Goal: Transaction & Acquisition: Purchase product/service

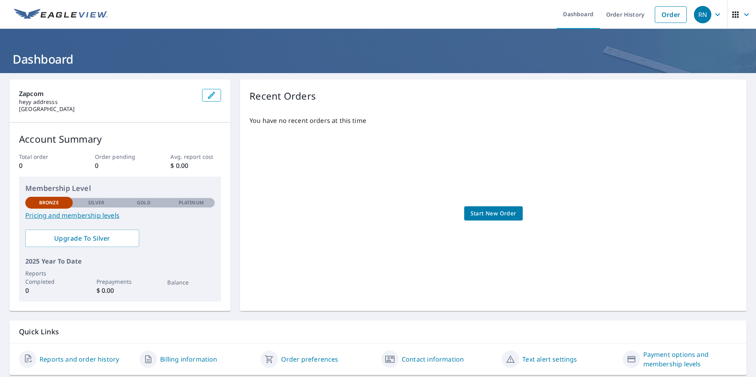
click at [502, 213] on span "Start New Order" at bounding box center [493, 214] width 46 height 10
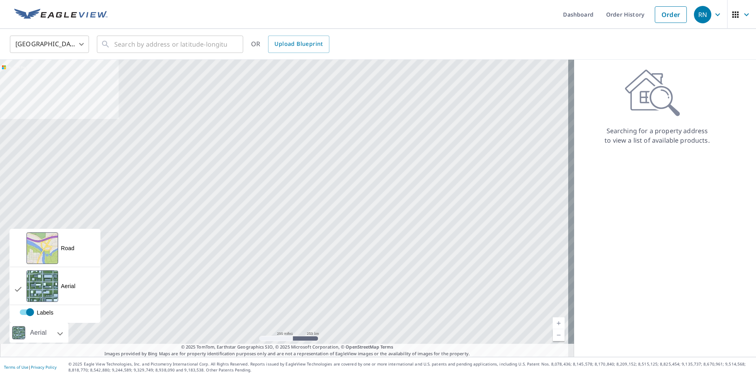
click at [58, 336] on div "Aerial" at bounding box center [38, 333] width 59 height 20
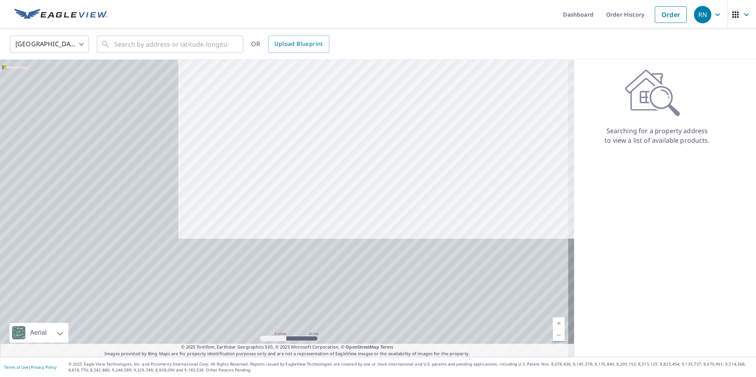
drag, startPoint x: 79, startPoint y: 284, endPoint x: 346, endPoint y: 130, distance: 307.7
click at [346, 130] on div at bounding box center [287, 208] width 574 height 297
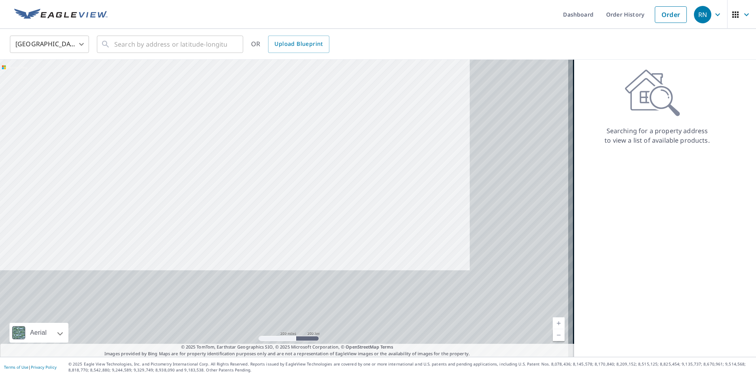
drag, startPoint x: 331, startPoint y: 259, endPoint x: 218, endPoint y: 165, distance: 147.0
click at [218, 165] on div at bounding box center [287, 208] width 574 height 297
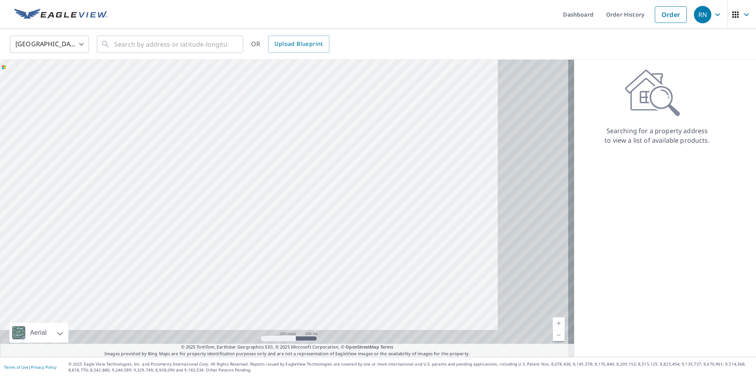
drag, startPoint x: 410, startPoint y: 159, endPoint x: 259, endPoint y: 102, distance: 161.3
click at [259, 102] on div at bounding box center [287, 208] width 574 height 297
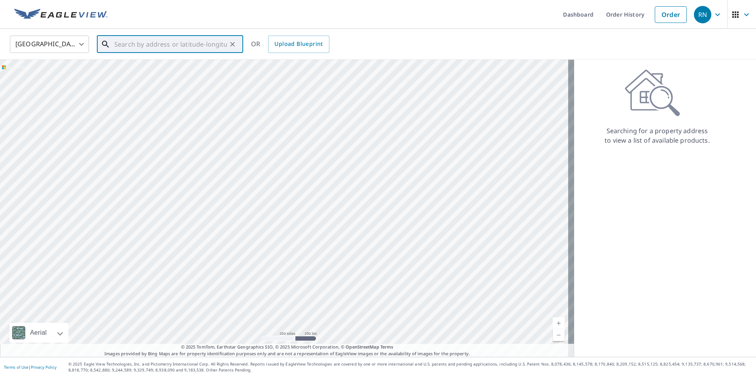
click at [136, 45] on input "text" at bounding box center [170, 44] width 113 height 22
click at [159, 34] on input "text" at bounding box center [170, 44] width 113 height 22
paste input "9303 Castle Knoll Blvd, Indianapolis"
click at [187, 69] on span "9303 Castle Knoll Blvd" at bounding box center [175, 66] width 124 height 9
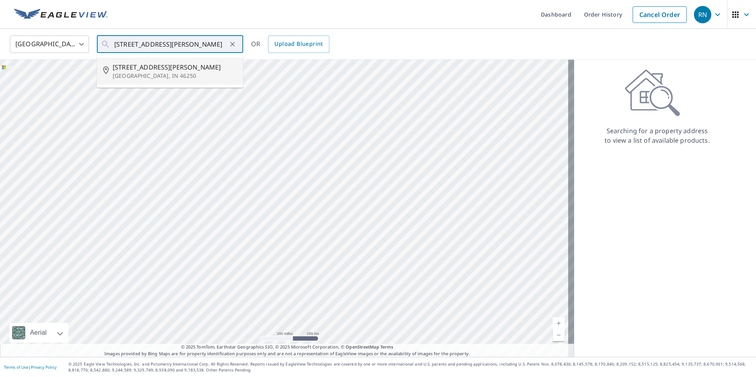
type input "9303 Castle Knoll Blvd Indianapolis, IN 46250"
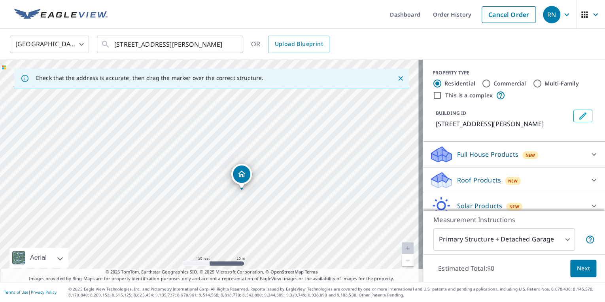
drag, startPoint x: 272, startPoint y: 149, endPoint x: 309, endPoint y: 164, distance: 40.7
click at [309, 164] on div "9303 Castle Knoll Blvd Indianapolis, IN 46250" at bounding box center [211, 171] width 423 height 222
drag, startPoint x: 247, startPoint y: 169, endPoint x: 257, endPoint y: 157, distance: 15.5
click at [589, 159] on icon at bounding box center [593, 153] width 9 height 9
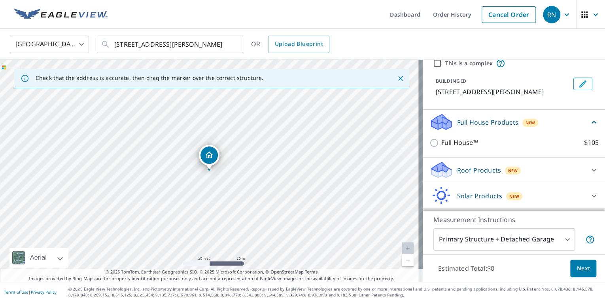
scroll to position [33, 0]
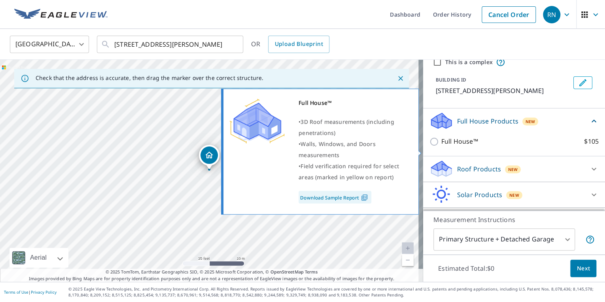
click at [429, 146] on input "Full House™ $105" at bounding box center [435, 141] width 12 height 9
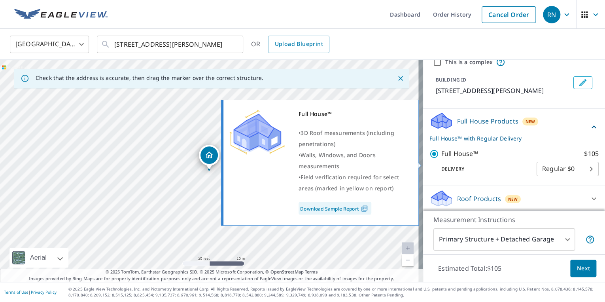
click at [430, 158] on input "Full House™ $105" at bounding box center [435, 153] width 12 height 9
checkbox input "false"
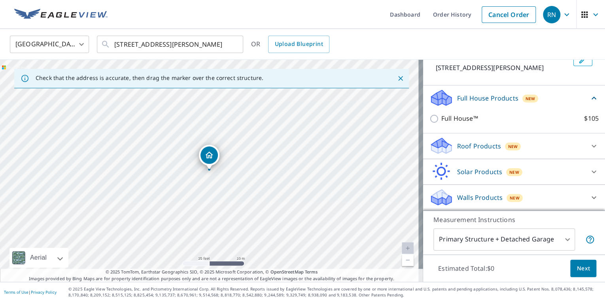
click at [543, 149] on div "Roof Products New" at bounding box center [506, 145] width 155 height 19
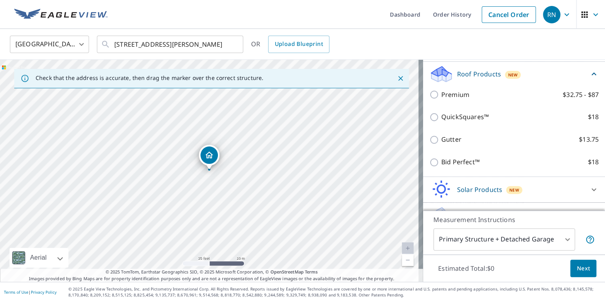
scroll to position [153, 0]
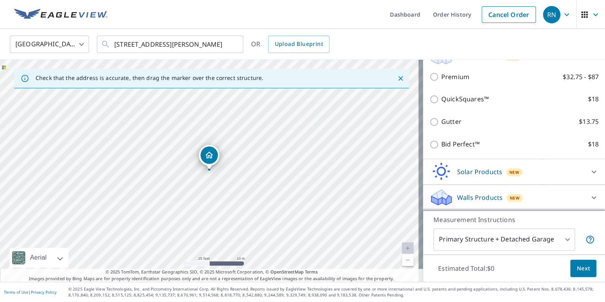
click at [550, 241] on body "RN RN Dashboard Order History Cancel Order RN United States US ​ 9303 Castle Kn…" at bounding box center [302, 151] width 605 height 302
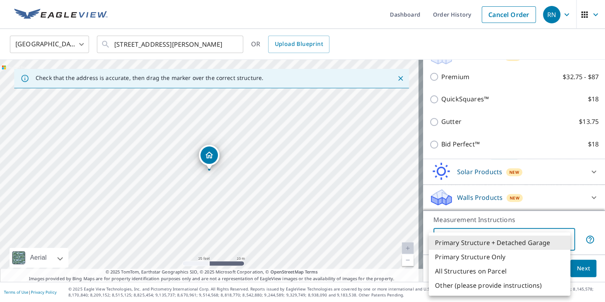
click at [407, 186] on div at bounding box center [302, 151] width 605 height 302
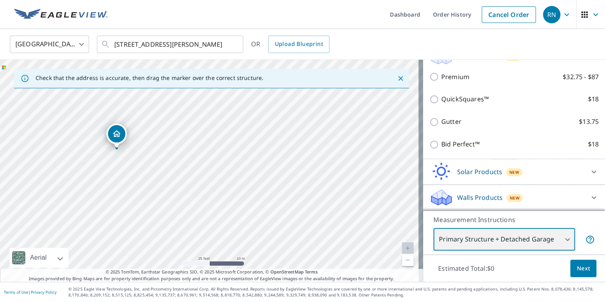
drag, startPoint x: 401, startPoint y: 186, endPoint x: 309, endPoint y: 164, distance: 94.9
click at [309, 164] on div "9303 Castle Knoll Blvd Indianapolis, IN 46250" at bounding box center [211, 171] width 423 height 222
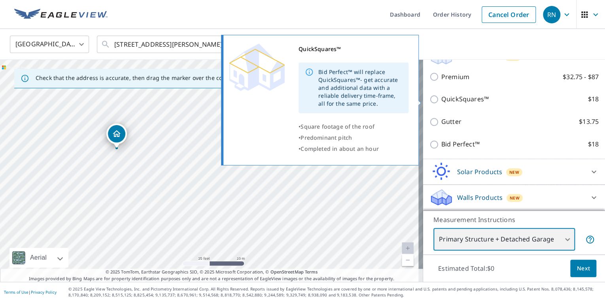
scroll to position [135, 0]
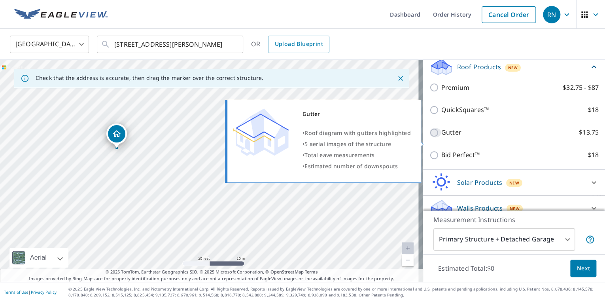
click at [429, 137] on input "Gutter $13.75" at bounding box center [435, 132] width 12 height 9
checkbox input "true"
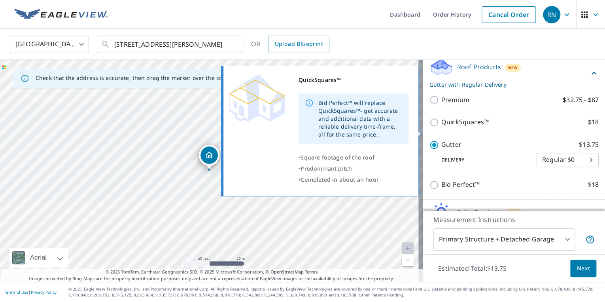
click at [430, 127] on input "QuickSquares™ $18" at bounding box center [435, 121] width 12 height 9
checkbox input "true"
checkbox input "false"
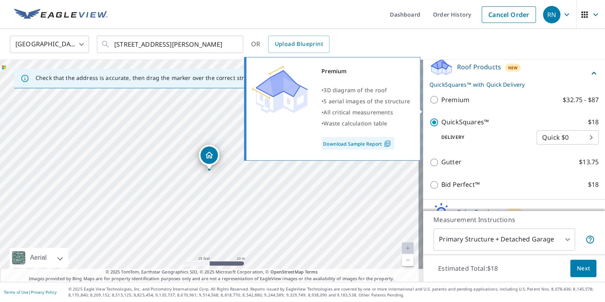
click at [431, 104] on input "Premium $32.75 - $87" at bounding box center [435, 99] width 12 height 9
checkbox input "true"
checkbox input "false"
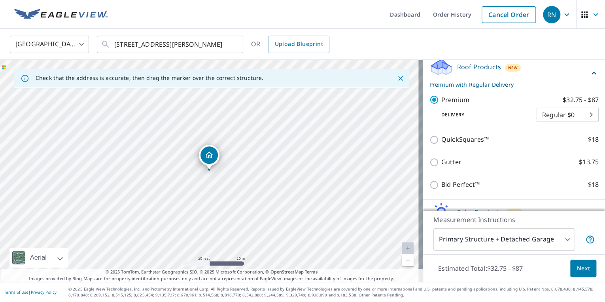
scroll to position [183, 0]
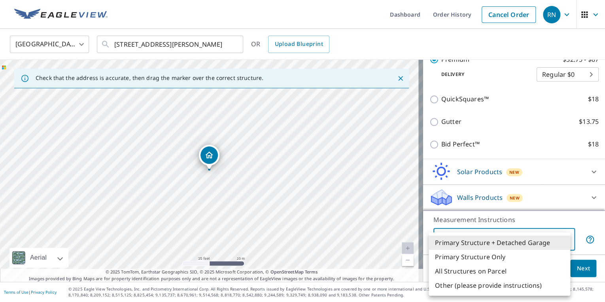
click at [498, 240] on body "RN RN Dashboard Order History Cancel Order RN United States US ​ 9303 Castle Kn…" at bounding box center [302, 151] width 605 height 302
click at [470, 258] on li "Primary Structure Only" at bounding box center [498, 256] width 141 height 14
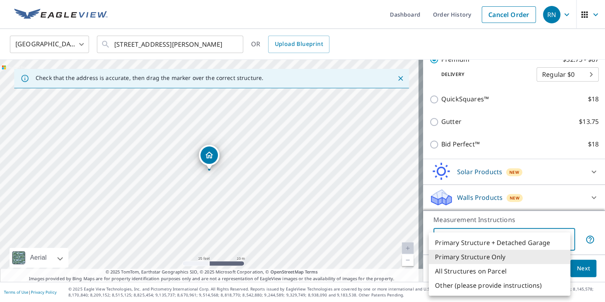
click at [499, 247] on body "RN RN Dashboard Order History Cancel Order RN United States US ​ 9303 Castle Kn…" at bounding box center [302, 151] width 605 height 302
click at [474, 245] on li "Primary Structure + Detached Garage" at bounding box center [498, 242] width 141 height 14
type input "1"
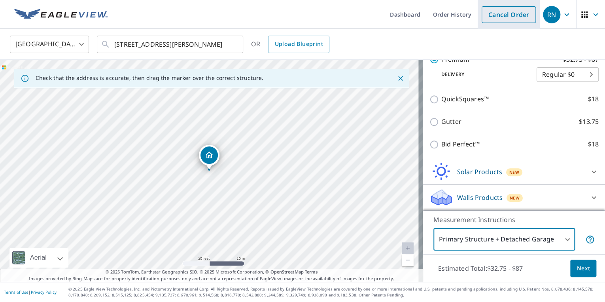
click at [499, 19] on link "Cancel Order" at bounding box center [508, 14] width 54 height 17
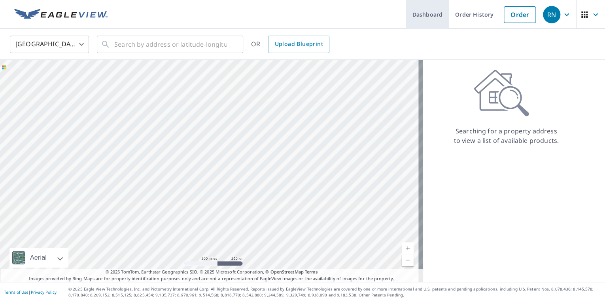
click at [425, 13] on link "Dashboard" at bounding box center [426, 14] width 43 height 29
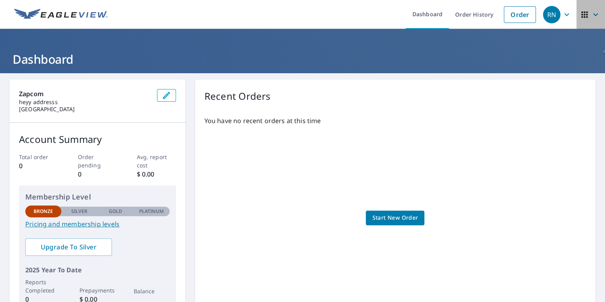
click at [582, 17] on icon "button" at bounding box center [583, 14] width 9 height 9
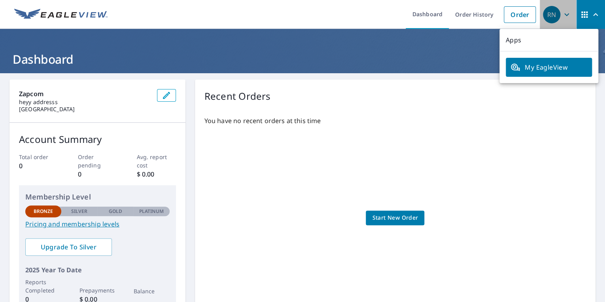
click at [563, 11] on icon "button" at bounding box center [566, 14] width 9 height 9
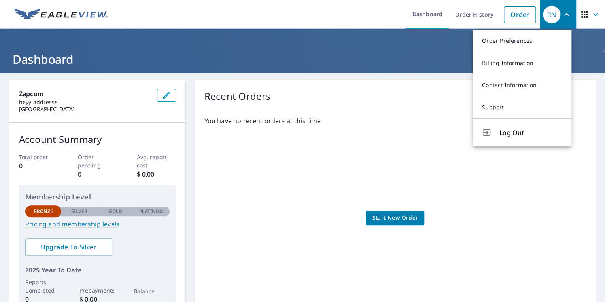
click at [394, 149] on div "You have no recent orders at this time Start New Order" at bounding box center [394, 209] width 381 height 200
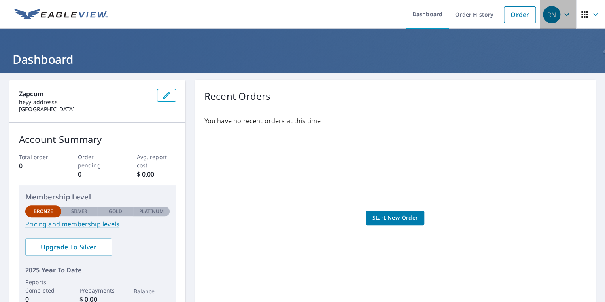
click at [562, 12] on icon "button" at bounding box center [566, 14] width 9 height 9
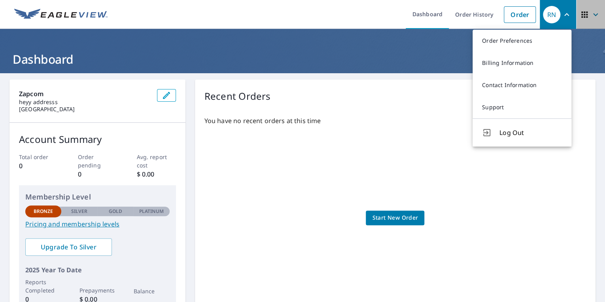
click at [590, 8] on span "button" at bounding box center [590, 14] width 22 height 19
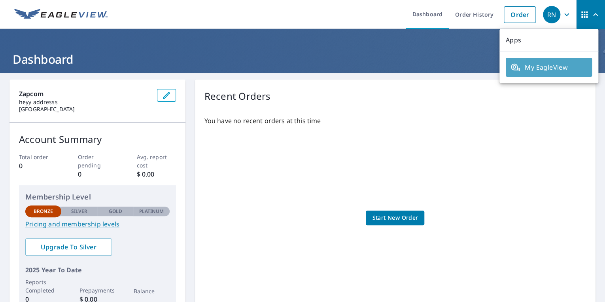
click at [549, 63] on span "My EagleView" at bounding box center [548, 66] width 77 height 9
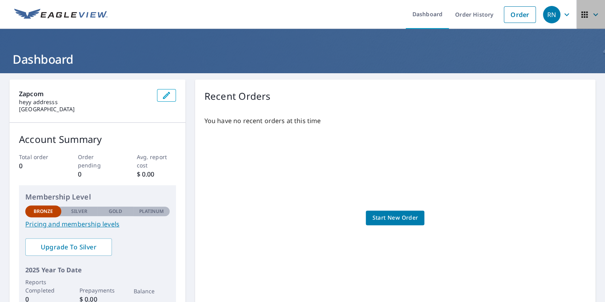
click at [590, 15] on icon "button" at bounding box center [594, 14] width 9 height 9
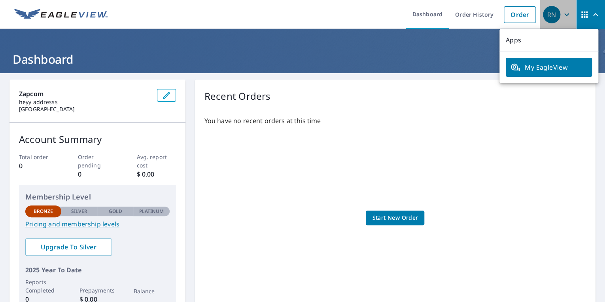
click at [552, 16] on div "RN" at bounding box center [551, 14] width 17 height 17
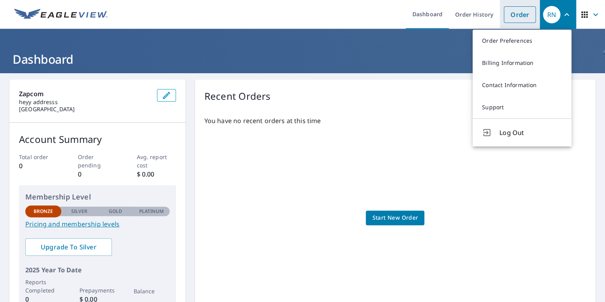
click at [511, 16] on link "Order" at bounding box center [519, 14] width 32 height 17
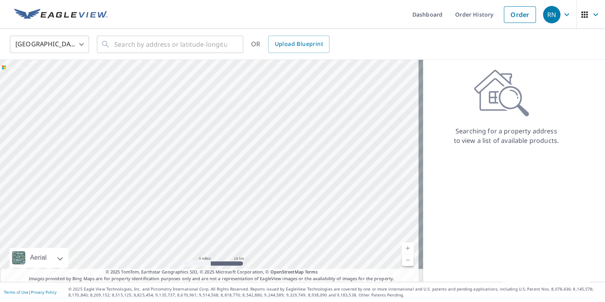
click at [562, 16] on icon "button" at bounding box center [566, 14] width 9 height 9
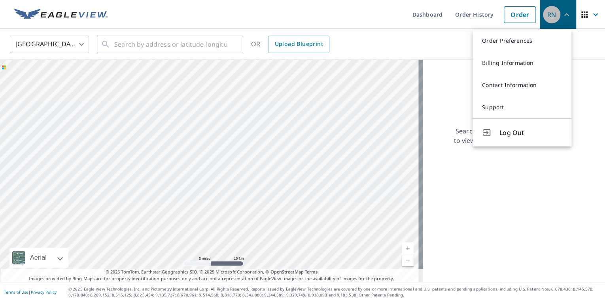
click at [545, 21] on div "RN" at bounding box center [551, 14] width 17 height 17
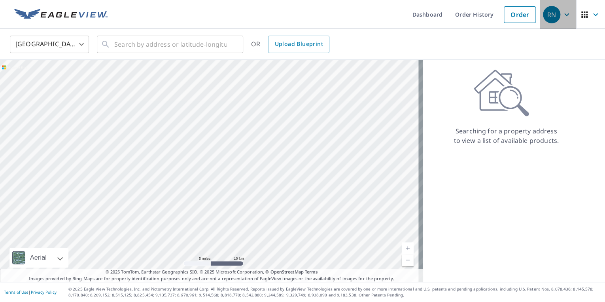
click at [544, 13] on div "RN" at bounding box center [551, 14] width 17 height 17
